Goal: Navigation & Orientation: Find specific page/section

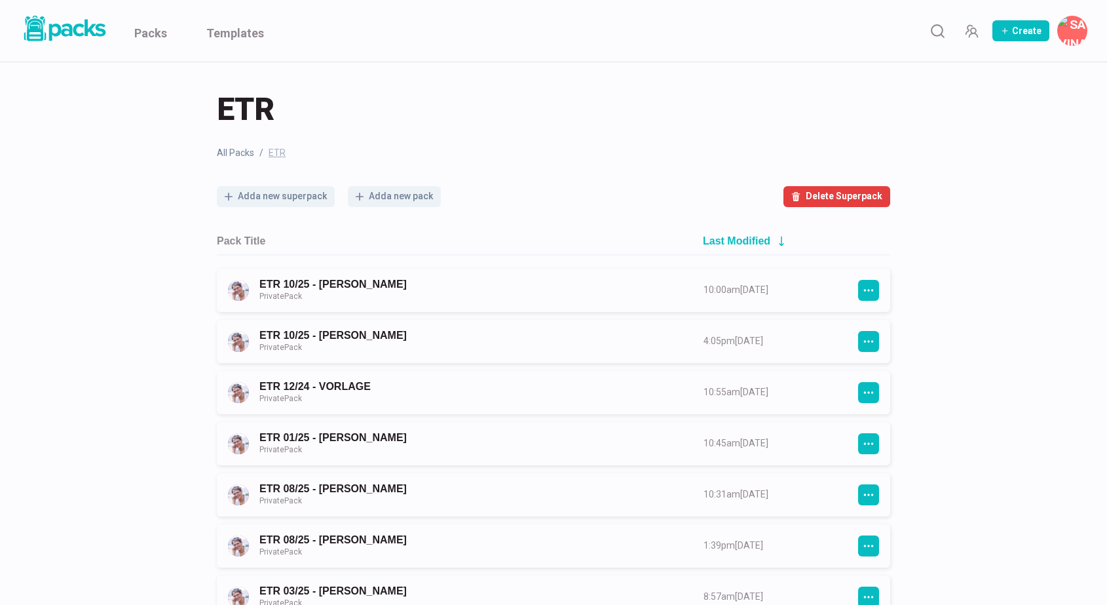
scroll to position [235, 0]
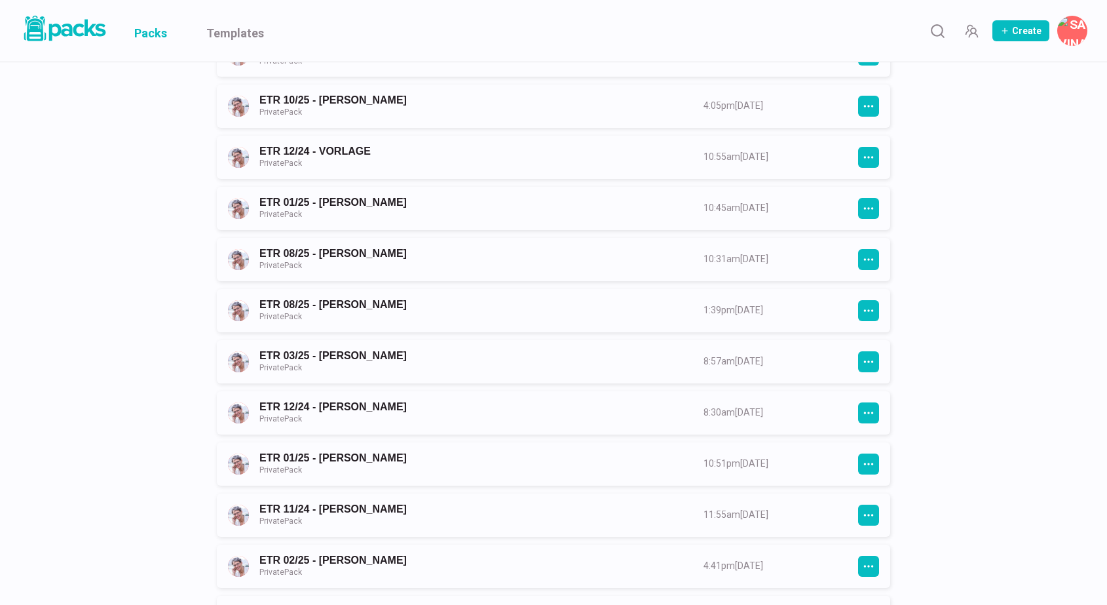
click at [161, 28] on link "Packs" at bounding box center [150, 31] width 33 height 62
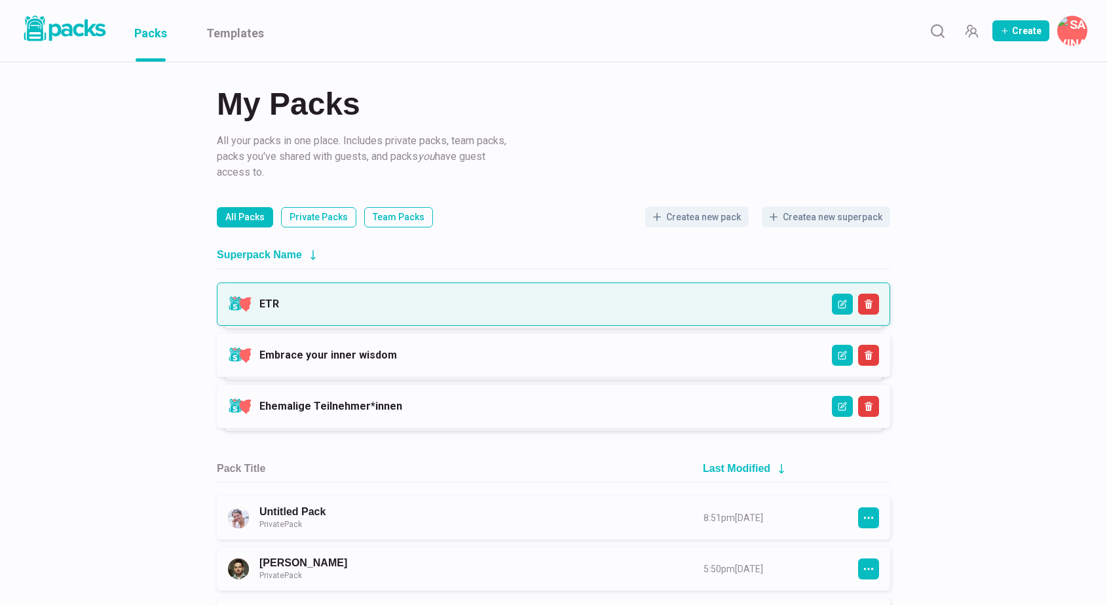
click at [279, 301] on link "ETR" at bounding box center [269, 303] width 20 height 12
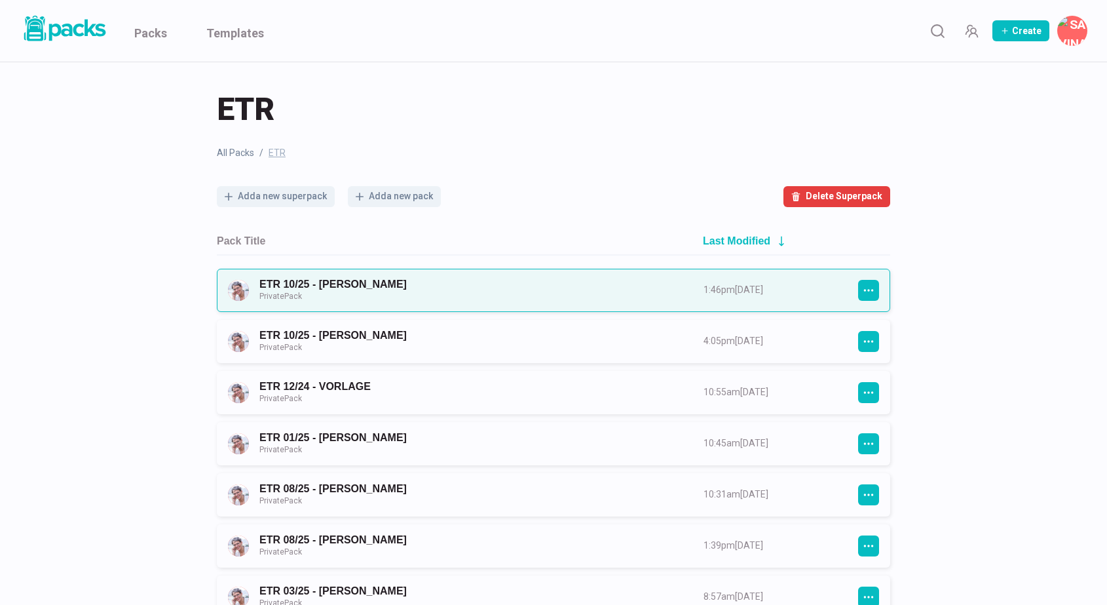
click at [520, 297] on link "ETR 10/25 - [PERSON_NAME] Private Pack" at bounding box center [469, 290] width 421 height 24
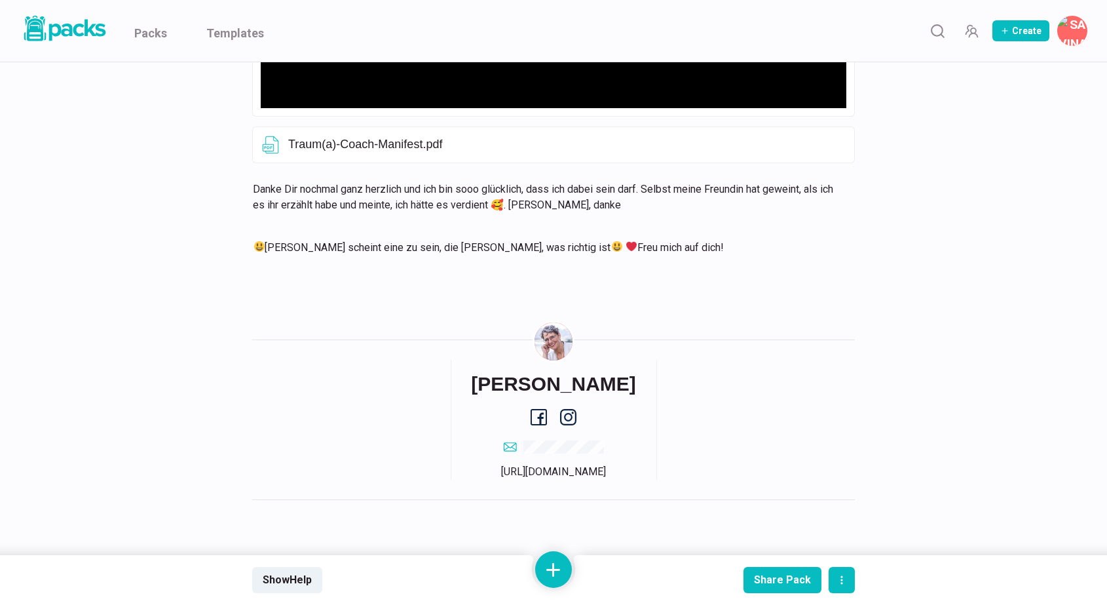
scroll to position [642, 0]
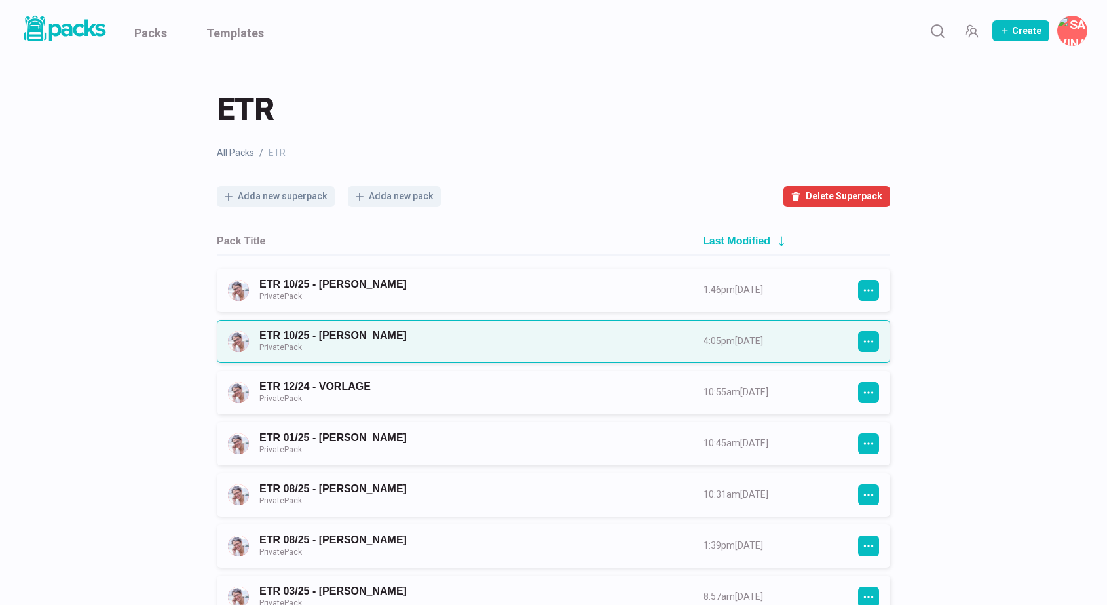
click at [506, 343] on link "ETR 10/25 - [PERSON_NAME] Private Pack" at bounding box center [469, 341] width 421 height 24
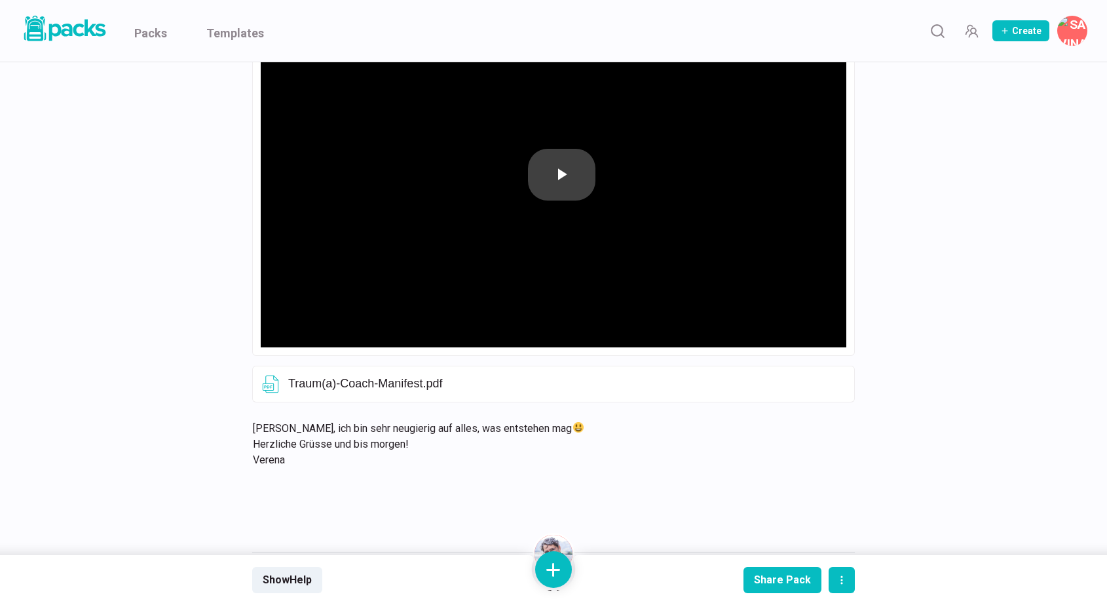
scroll to position [373, 0]
